Goal: Ask a question

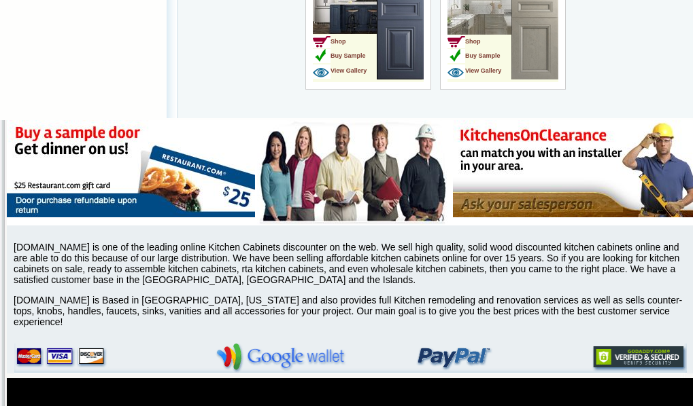
scroll to position [4821, 0]
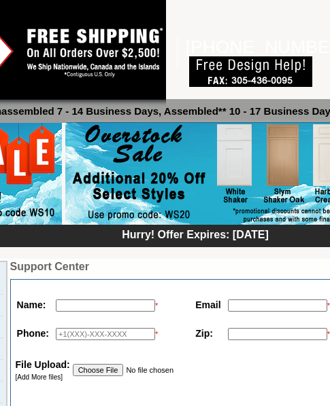
scroll to position [0, 175]
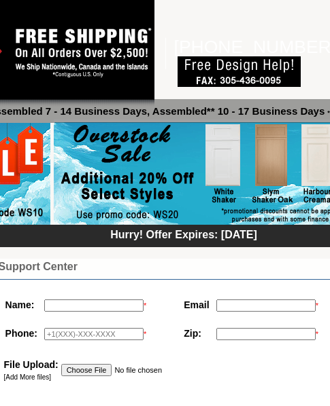
click at [78, 297] on td "*" at bounding box center [95, 305] width 109 height 21
click at [78, 299] on td "*" at bounding box center [95, 305] width 109 height 21
click at [78, 313] on td "*" at bounding box center [95, 305] width 109 height 21
click at [80, 306] on input "text" at bounding box center [93, 306] width 99 height 12
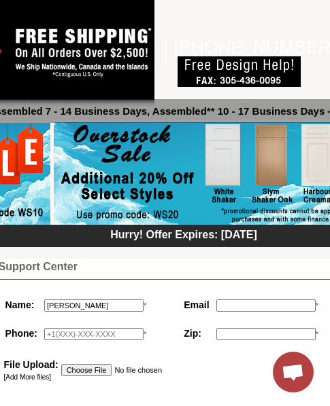
type input "Ricky Cook"
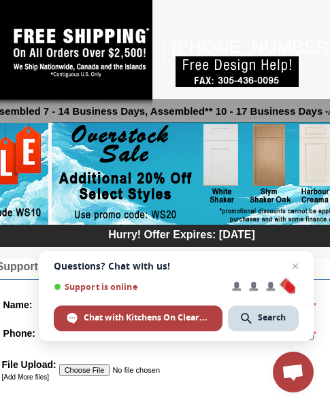
click at [297, 264] on span "Open chat" at bounding box center [295, 266] width 16 height 16
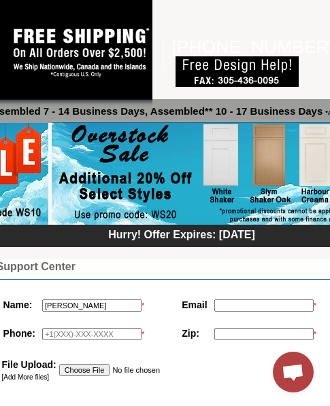
click at [228, 303] on input "text" at bounding box center [263, 306] width 99 height 12
type input "jillcook72@Yahoo.com"
click at [238, 332] on input "text" at bounding box center [263, 334] width 99 height 12
type input "42642"
click at [46, 337] on input "text" at bounding box center [91, 334] width 99 height 12
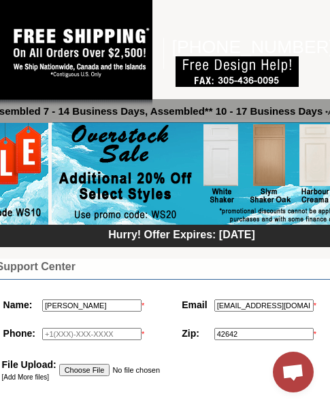
drag, startPoint x: 48, startPoint y: 336, endPoint x: 54, endPoint y: 348, distance: 12.8
click at [48, 336] on input "text" at bounding box center [91, 334] width 99 height 12
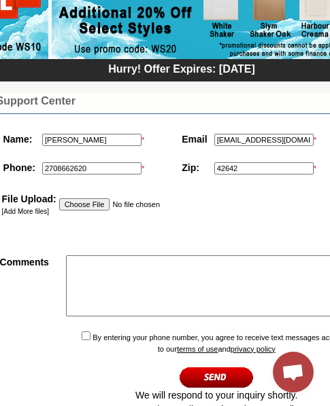
scroll to position [204, 177]
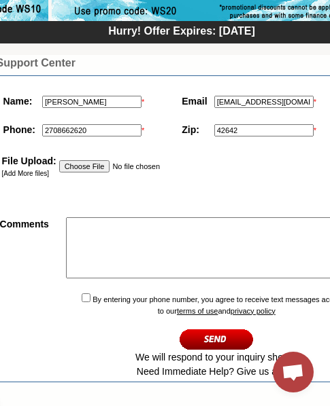
type input "2708662620"
click at [90, 230] on textarea at bounding box center [251, 247] width 371 height 61
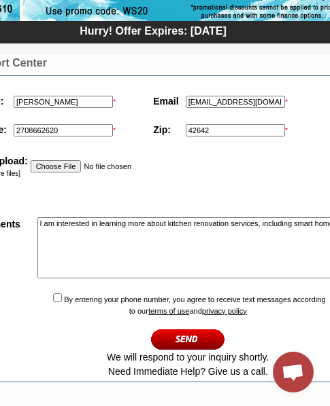
scroll to position [204, 203]
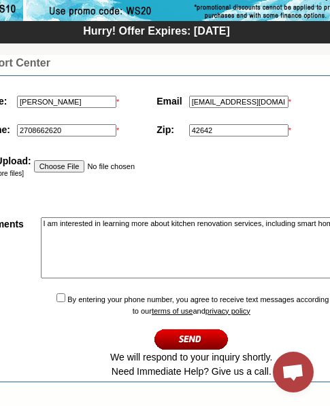
type textarea "I am interested in learning more about kitchen renovation services, including s…"
click at [56, 302] on input "checkbox" at bounding box center [60, 298] width 9 height 9
checkbox input "true"
click at [171, 345] on input "image" at bounding box center [191, 339] width 74 height 22
